Goal: Task Accomplishment & Management: Manage account settings

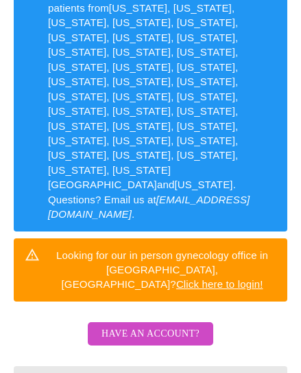
scroll to position [251, 0]
click at [210, 278] on link "Click here to login!" at bounding box center [219, 284] width 87 height 12
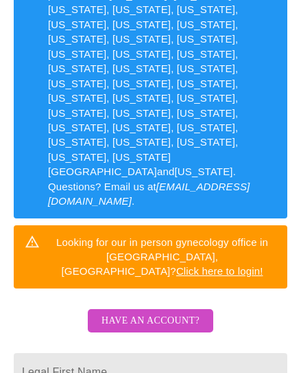
scroll to position [264, 0]
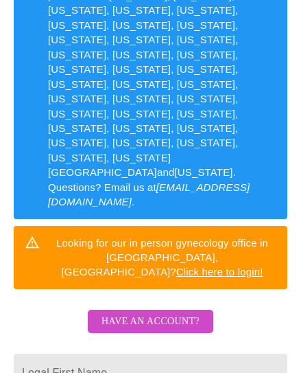
click at [152, 354] on input "Legal First Name" at bounding box center [151, 373] width 274 height 38
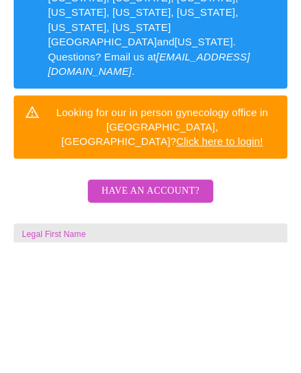
type input "[PERSON_NAME]"
type input "‘"
type input "[PERSON_NAME]"
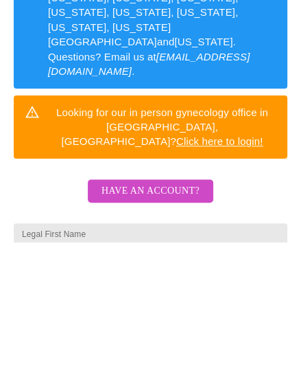
scroll to position [366, 0]
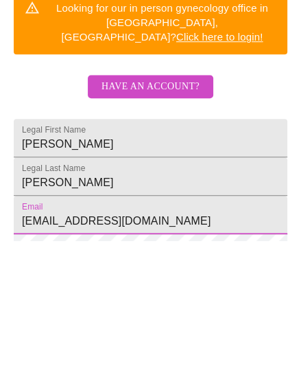
type input "[EMAIL_ADDRESS][DOMAIN_NAME]"
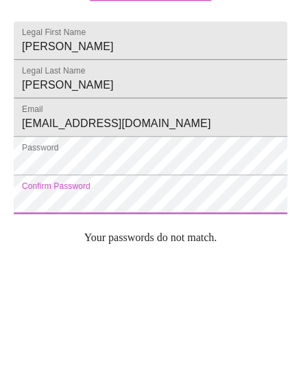
scroll to position [477, 0]
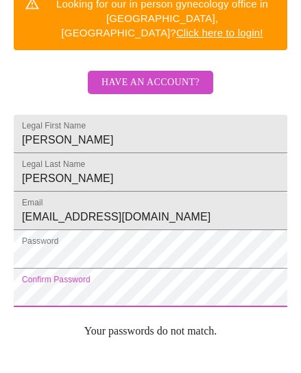
scroll to position [546, 0]
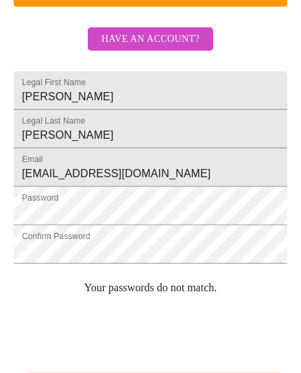
click at [162, 305] on div at bounding box center [118, 333] width 209 height 56
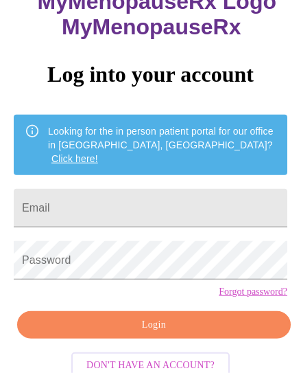
scroll to position [113, 0]
click at [147, 189] on input "Email" at bounding box center [151, 208] width 274 height 38
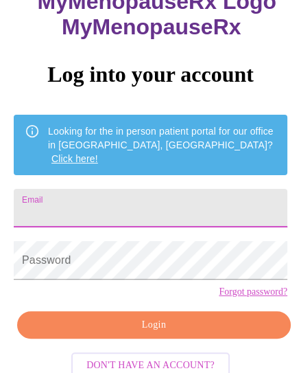
type input "H"
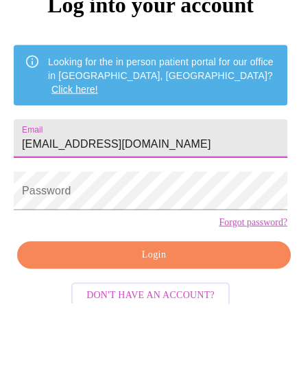
type input "[EMAIL_ADDRESS][DOMAIN_NAME]"
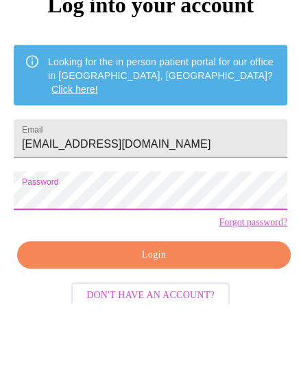
click at [254, 316] on span "Login" at bounding box center [154, 324] width 242 height 17
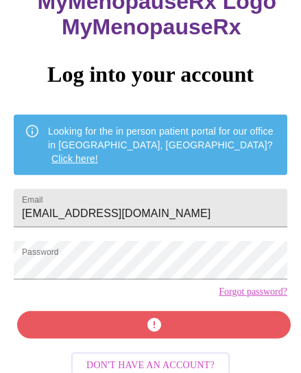
click at [211, 326] on div "MyMenopauseRx Log into your account Looking for the in person patient portal fo…" at bounding box center [150, 153] width 301 height 373
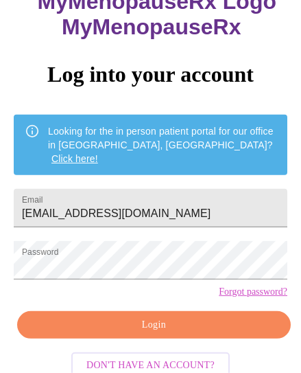
click at [262, 295] on link "Forgot password?" at bounding box center [253, 291] width 69 height 11
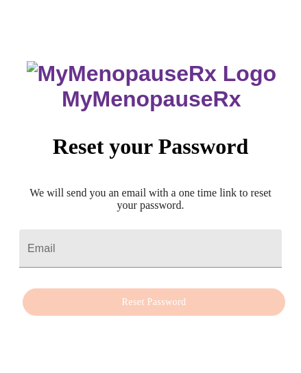
click at [34, 231] on input "Email" at bounding box center [150, 248] width 263 height 38
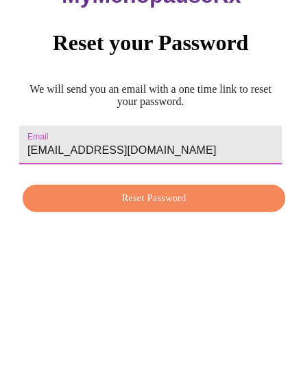
type input "[EMAIL_ADDRESS][DOMAIN_NAME]"
click at [209, 294] on span "Reset Password" at bounding box center [153, 302] width 231 height 17
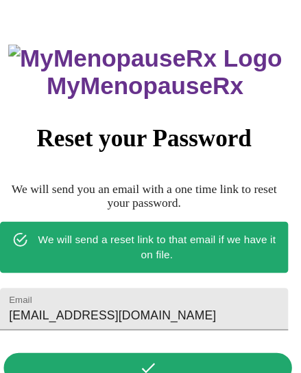
scroll to position [26, 0]
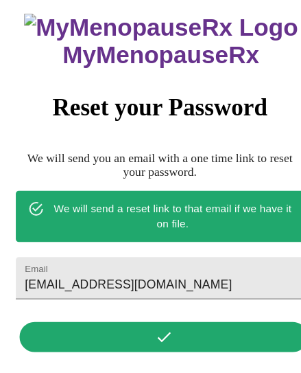
click at [144, 256] on input "[EMAIL_ADDRESS][DOMAIN_NAME]" at bounding box center [150, 275] width 263 height 38
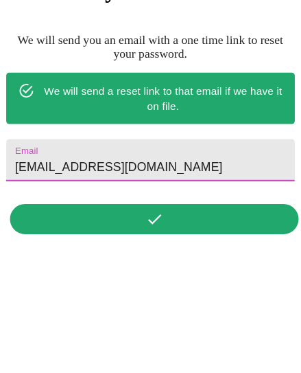
click at [146, 185] on div "MyMenopauseRx Reset your Password We will send you an email with a one time lin…" at bounding box center [150, 180] width 290 height 337
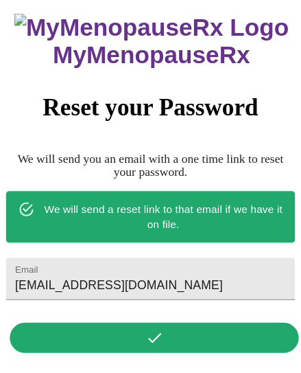
scroll to position [0, 0]
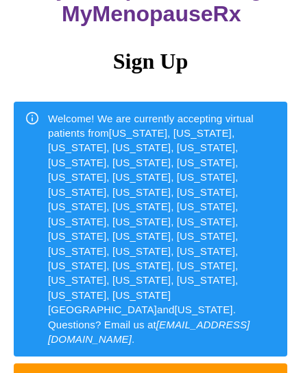
scroll to position [529, 0]
